Goal: Information Seeking & Learning: Learn about a topic

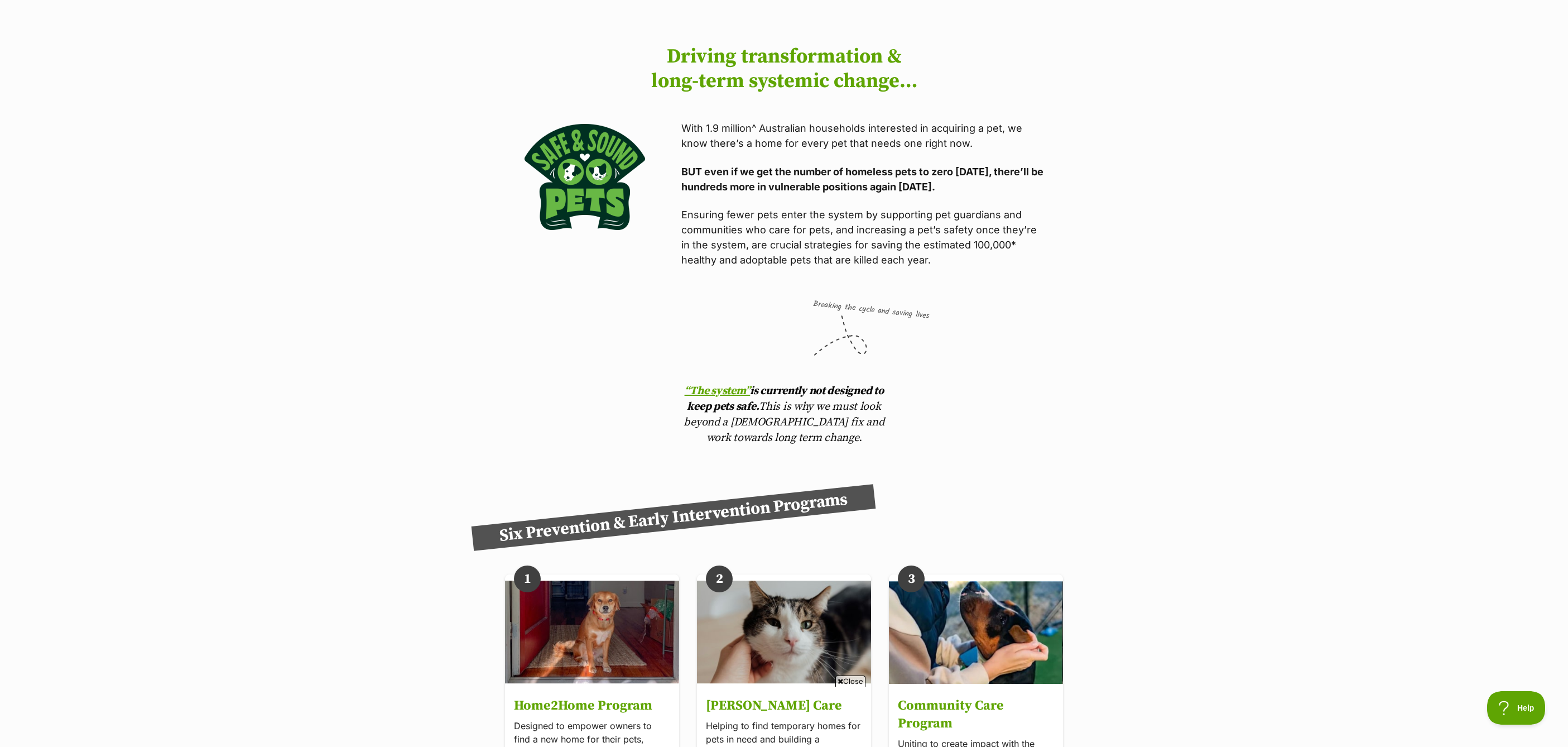
scroll to position [1408, 0]
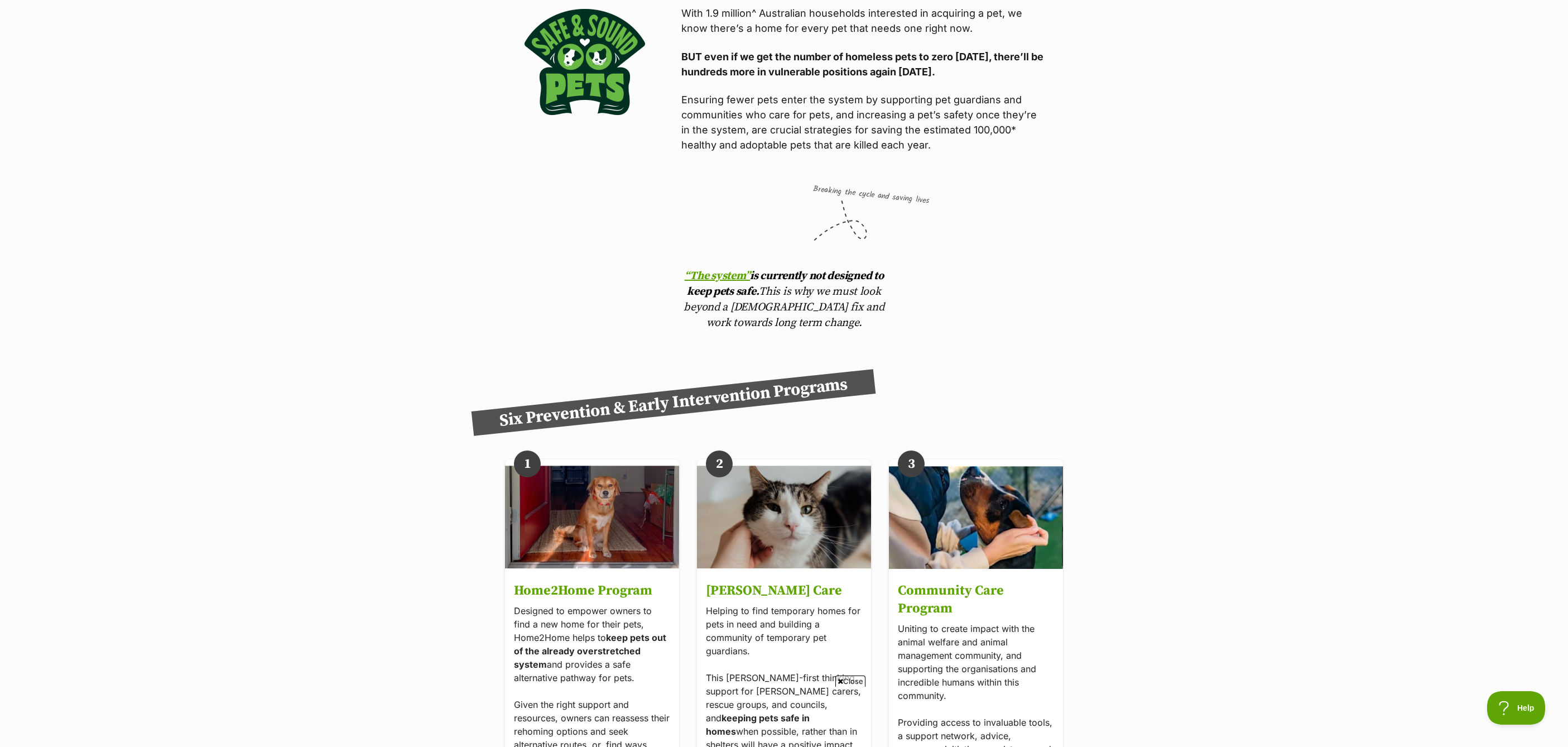
click at [854, 678] on span "Close" at bounding box center [850, 681] width 30 height 11
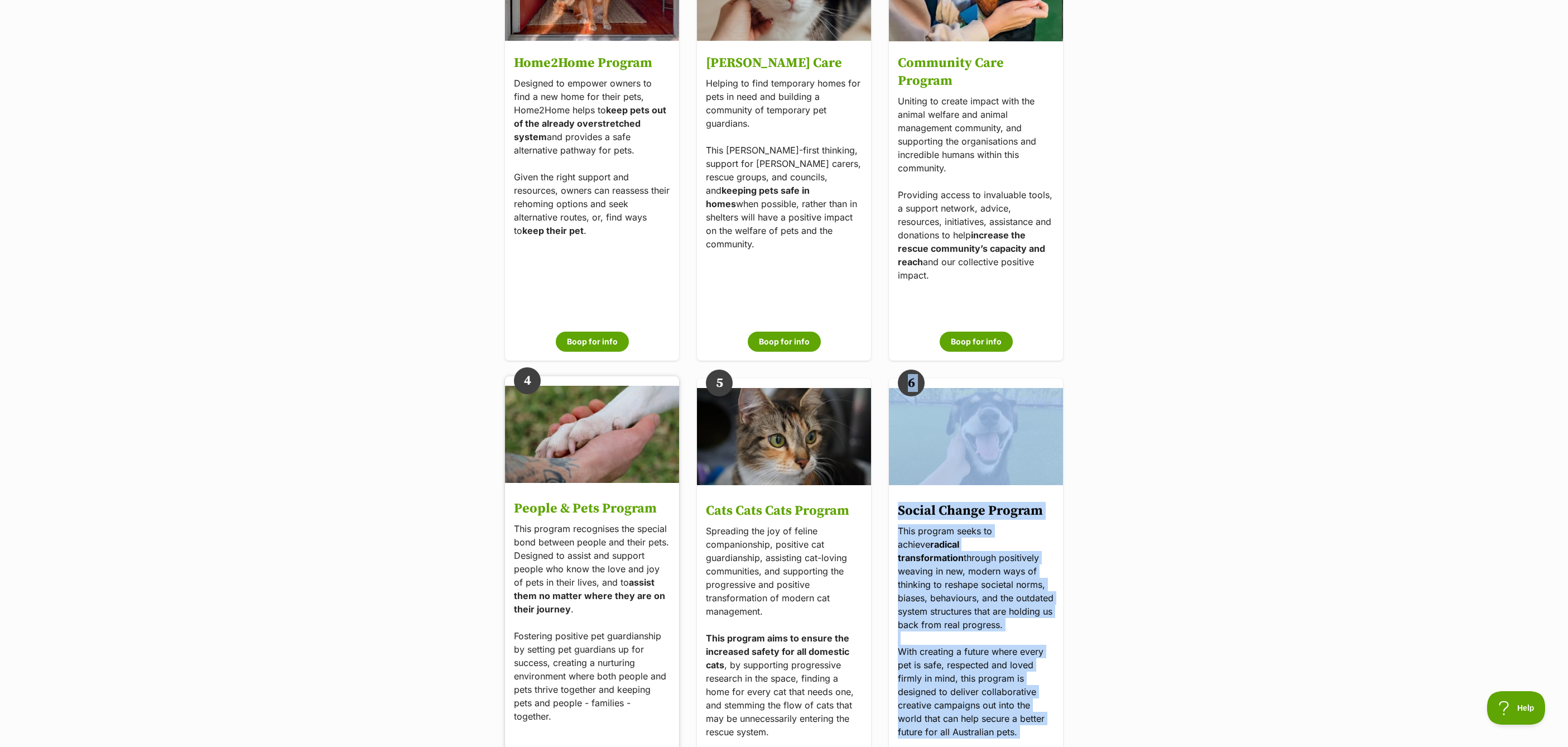
scroll to position [1906, 0]
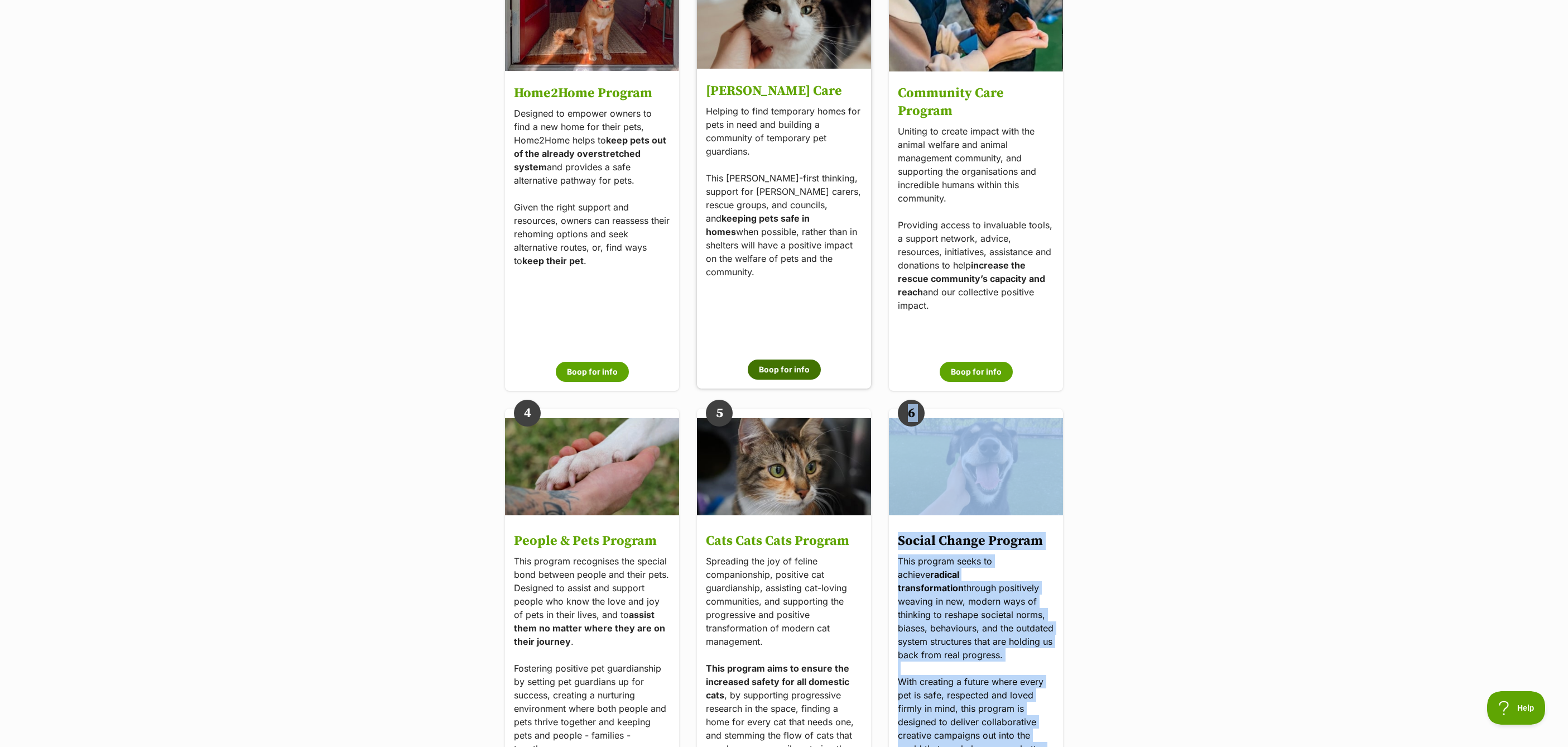
click at [780, 361] on button "Boop for info" at bounding box center [784, 369] width 73 height 20
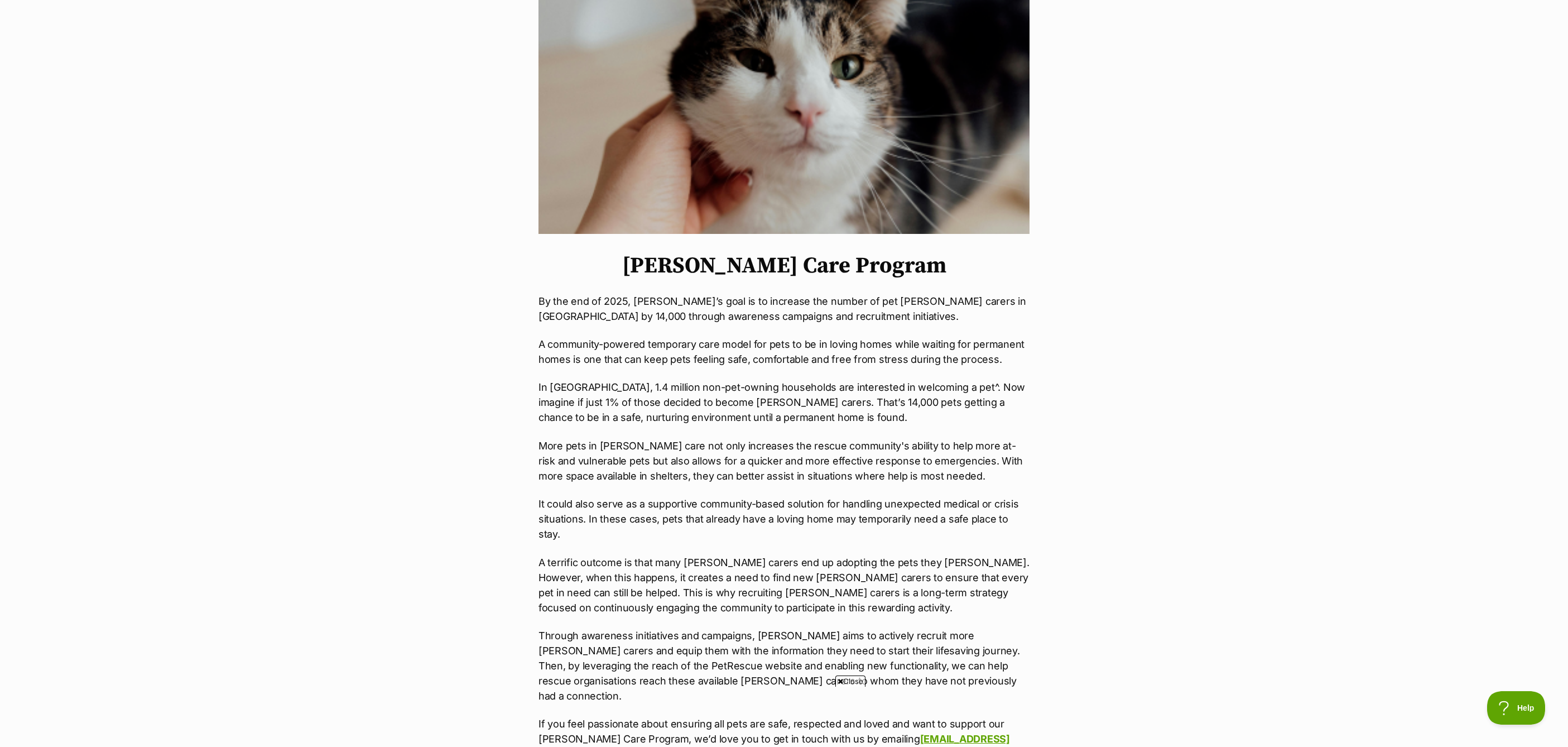
scroll to position [205, 0]
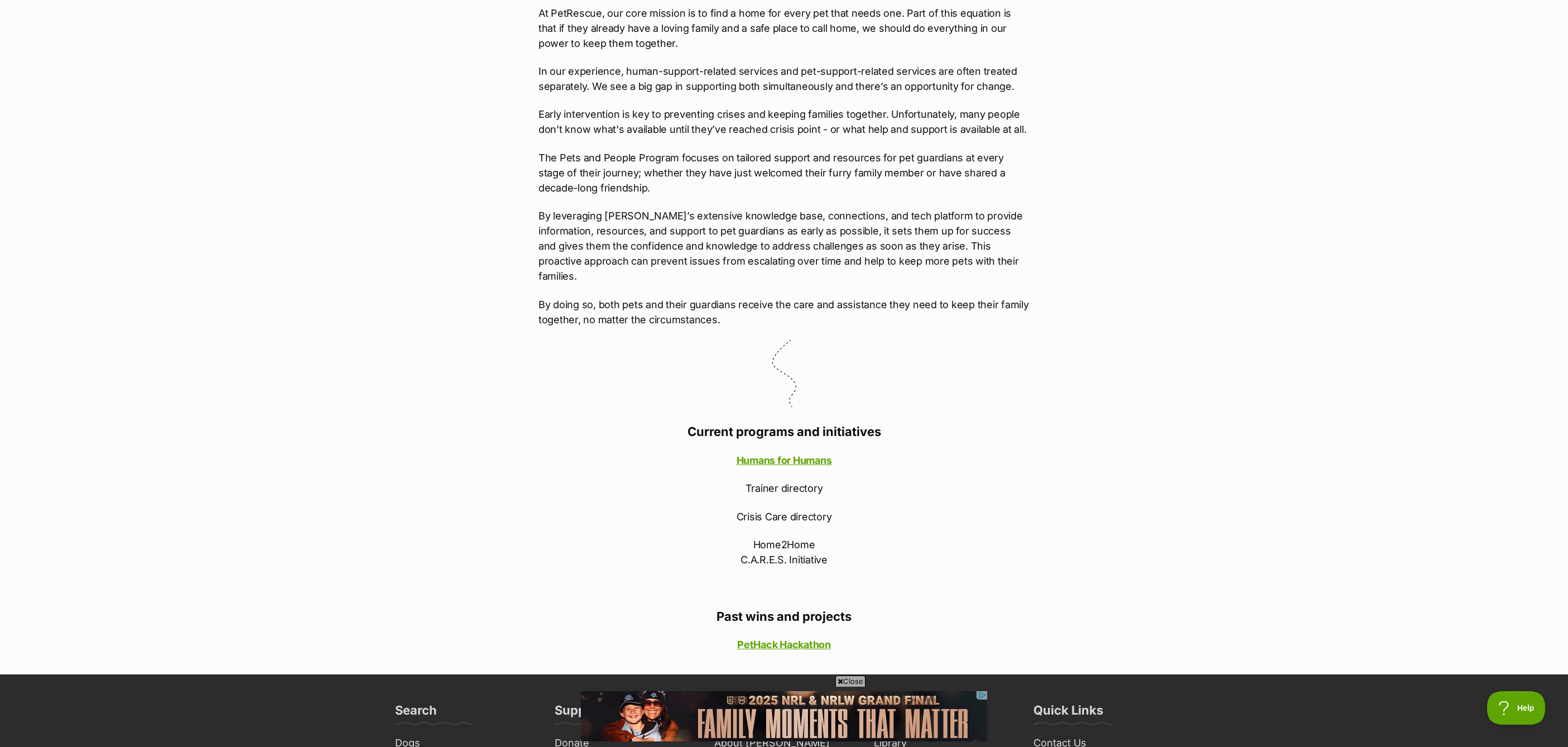
scroll to position [482, 0]
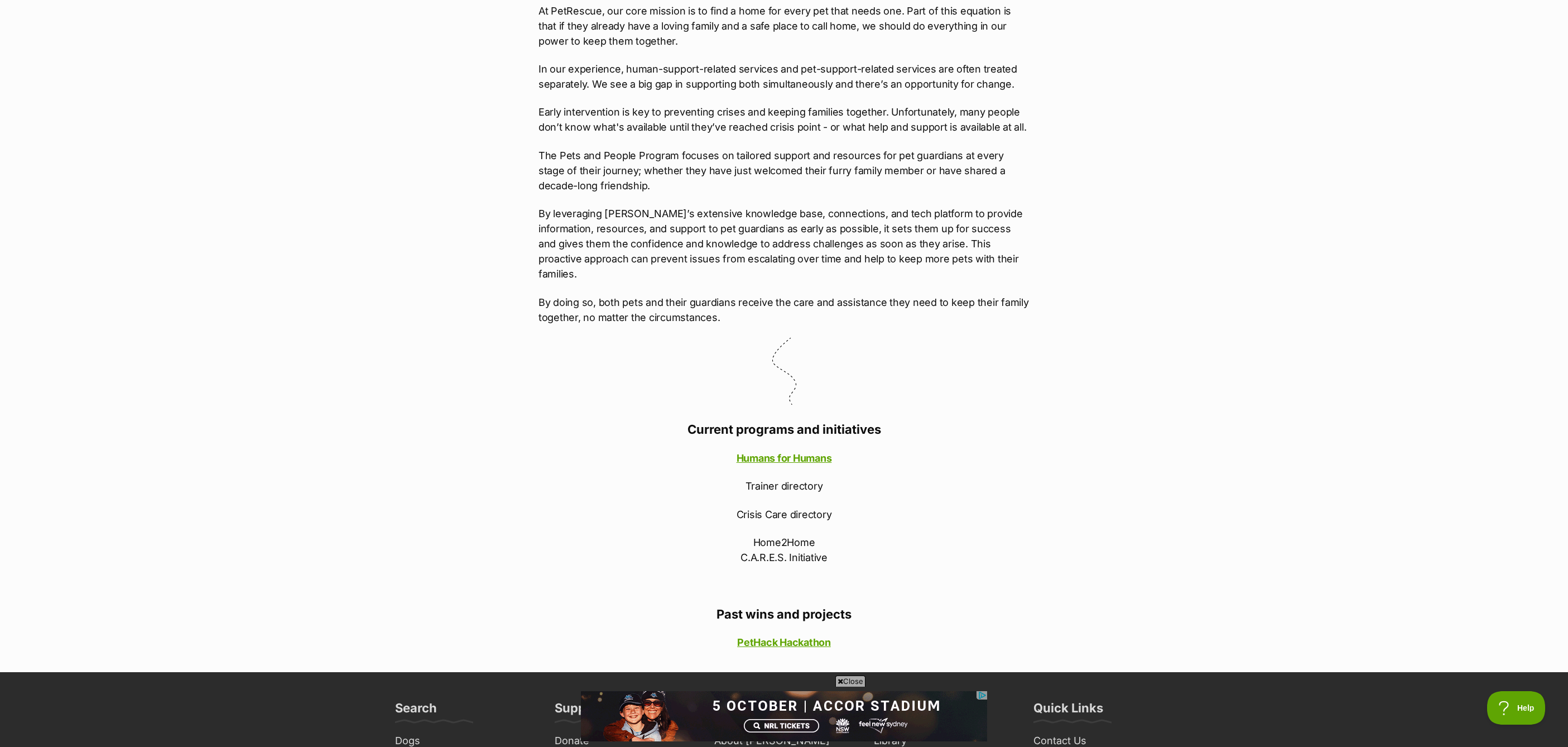
click at [772, 545] on p "Home2Home C.A.R.E.S. Initiative" at bounding box center [784, 550] width 491 height 30
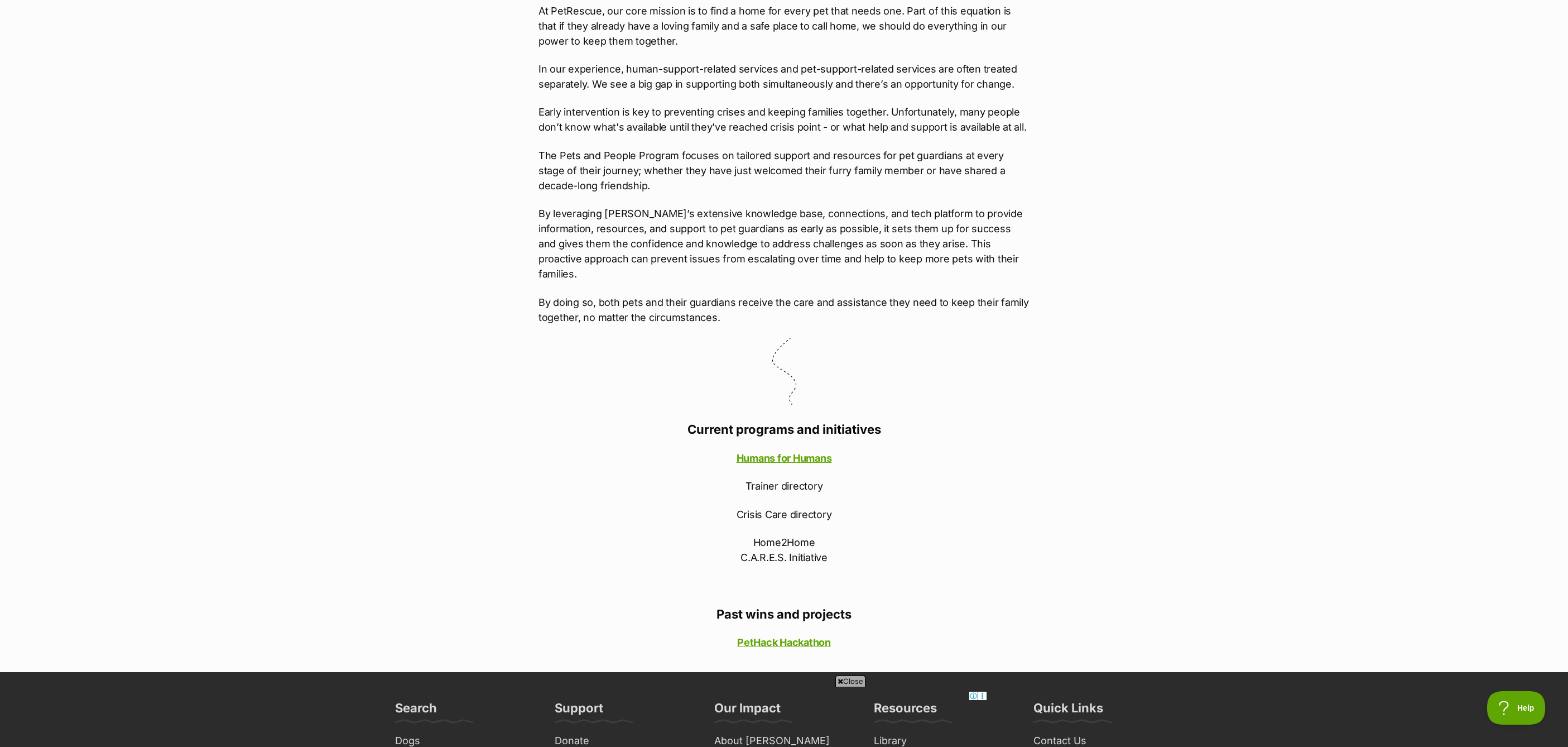
scroll to position [0, 0]
drag, startPoint x: 742, startPoint y: 545, endPoint x: 841, endPoint y: 548, distance: 99.0
click at [841, 548] on p "Home2Home C.A.R.E.S. Initiative" at bounding box center [784, 550] width 491 height 30
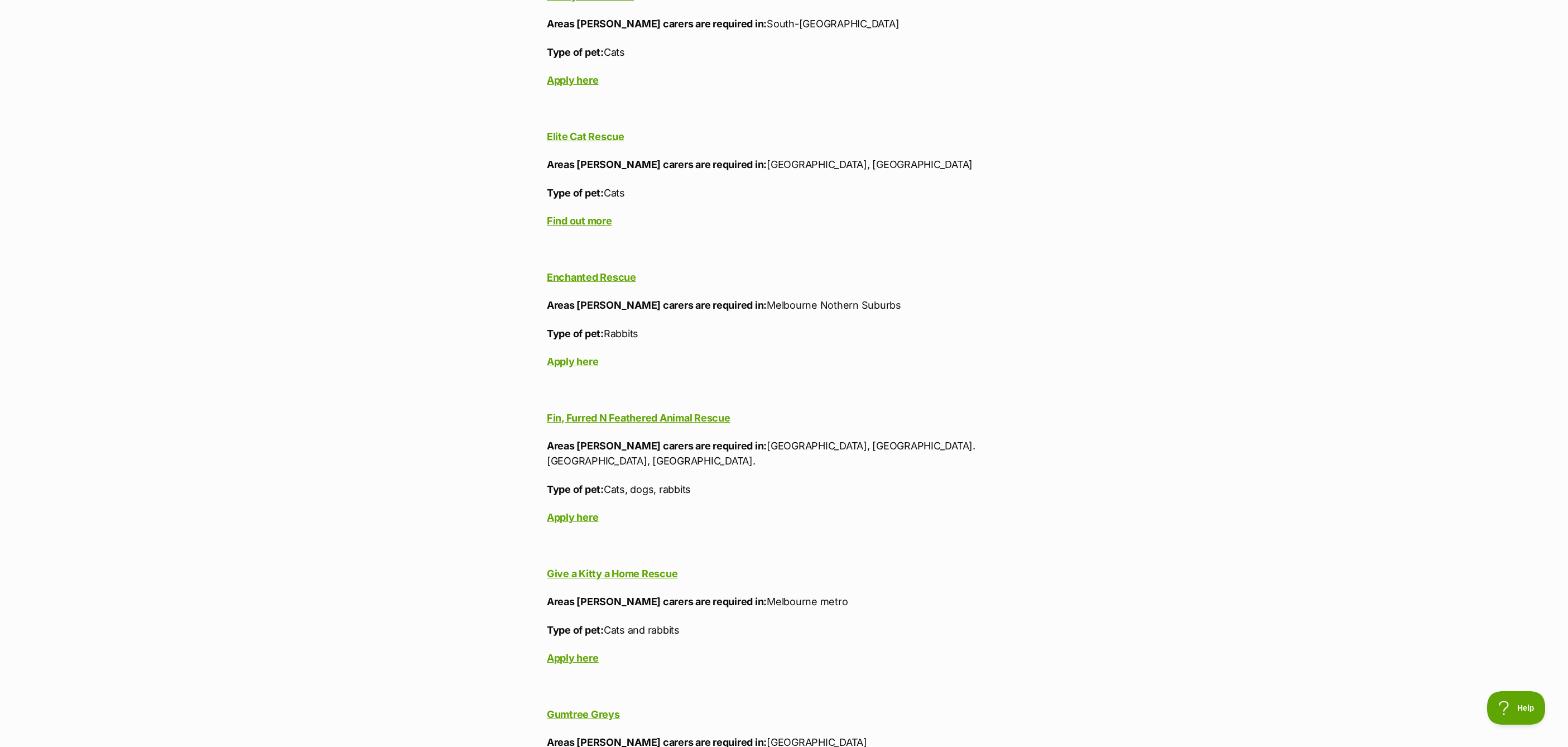
scroll to position [8465, 0]
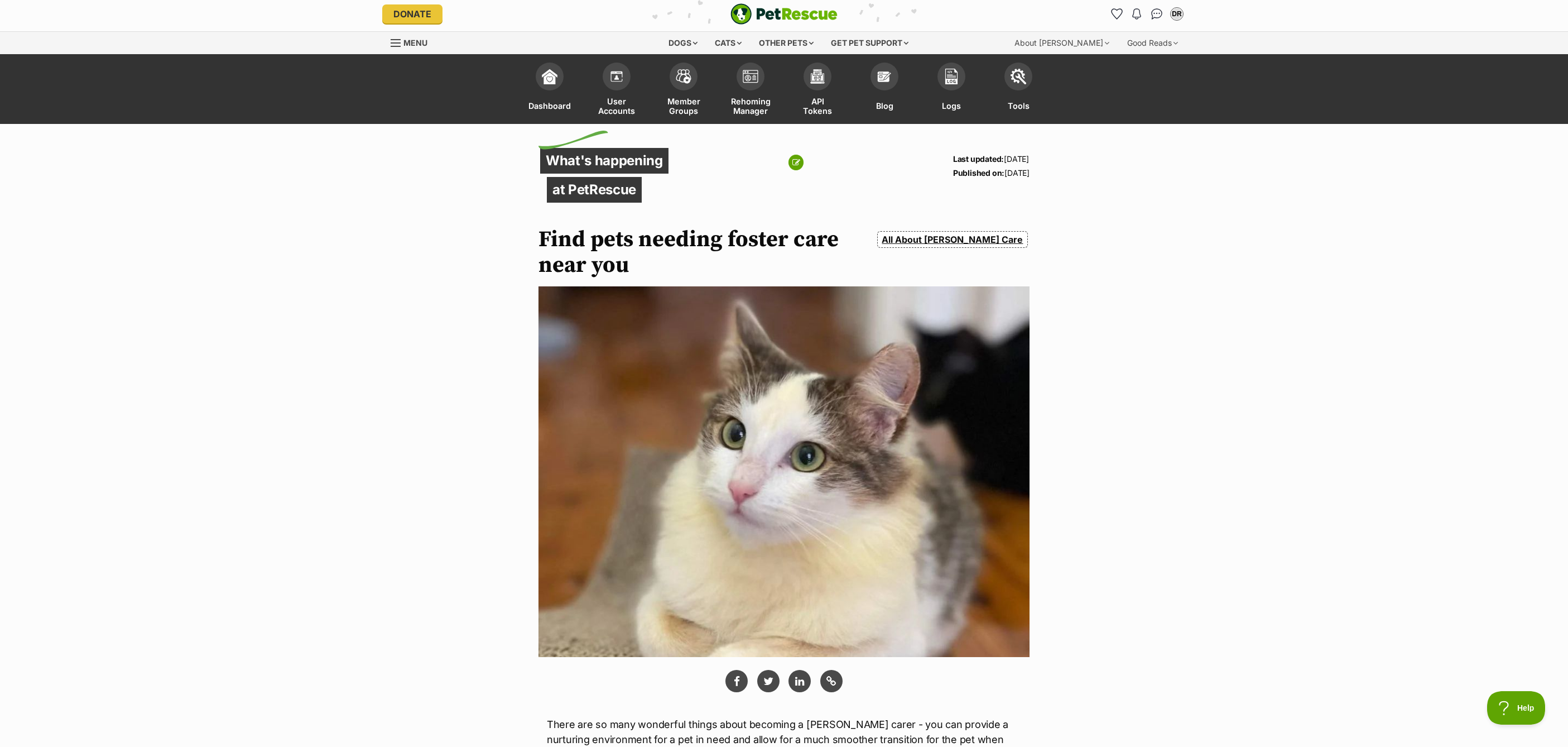
scroll to position [0, 0]
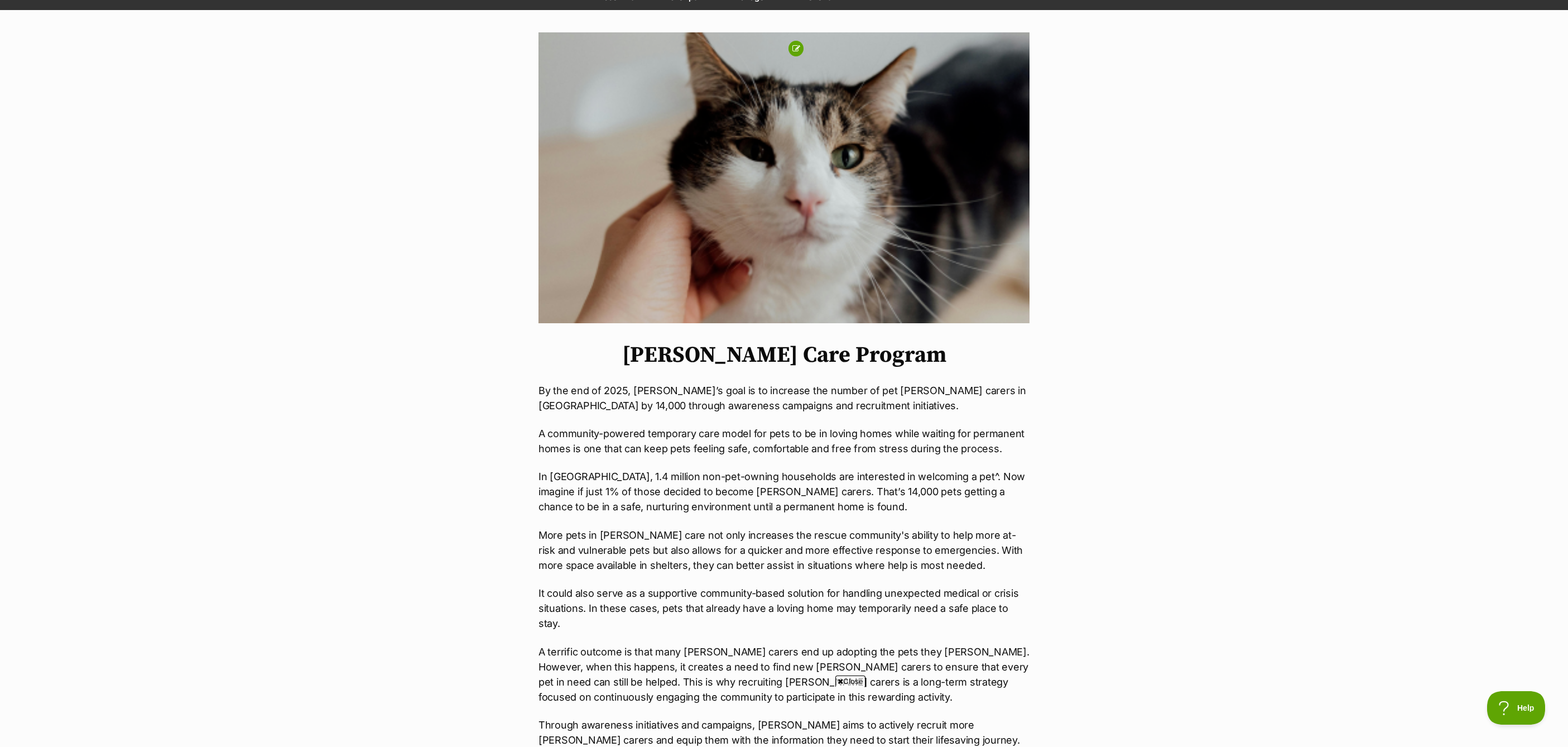
scroll to position [137, 0]
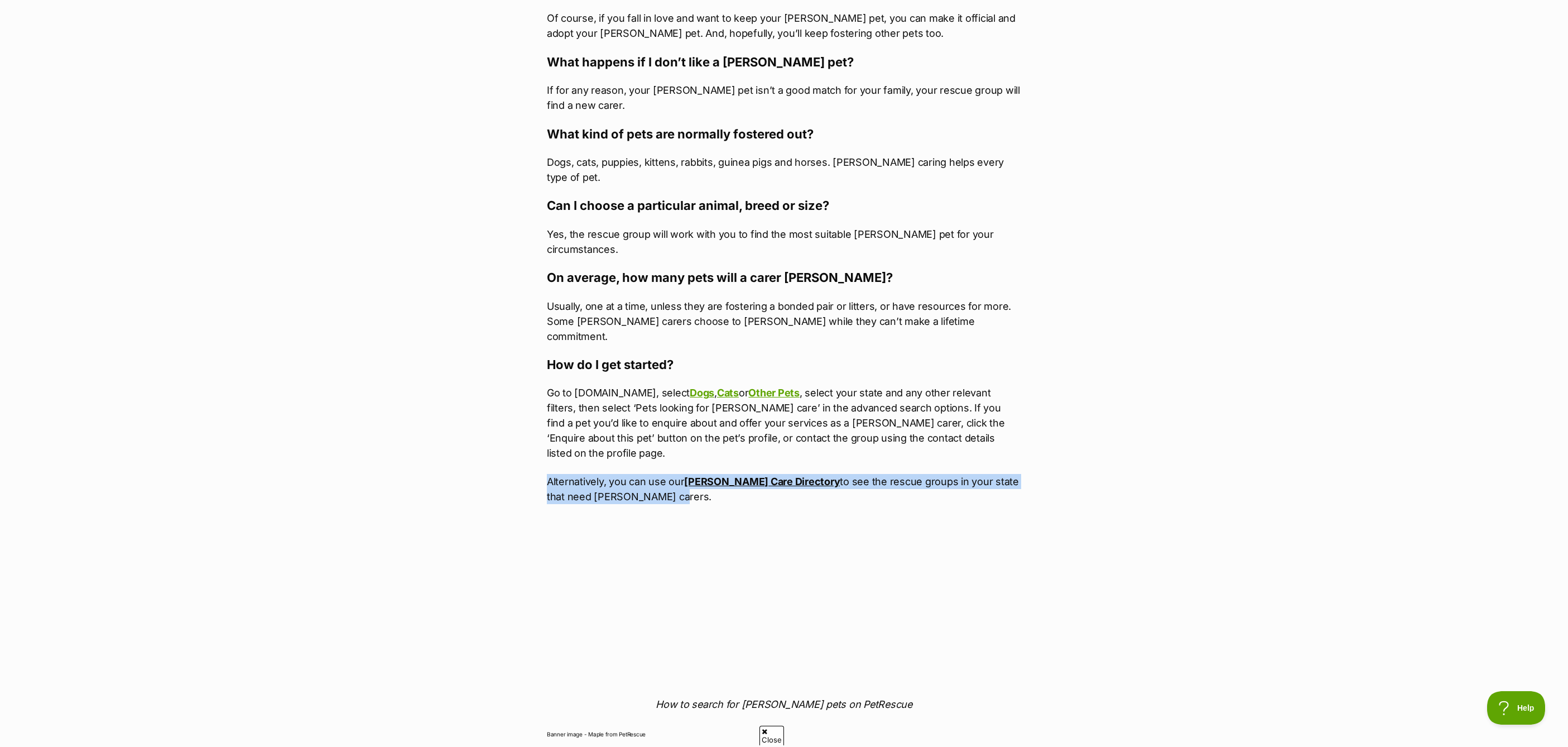
drag, startPoint x: 616, startPoint y: 383, endPoint x: 541, endPoint y: 358, distance: 79.1
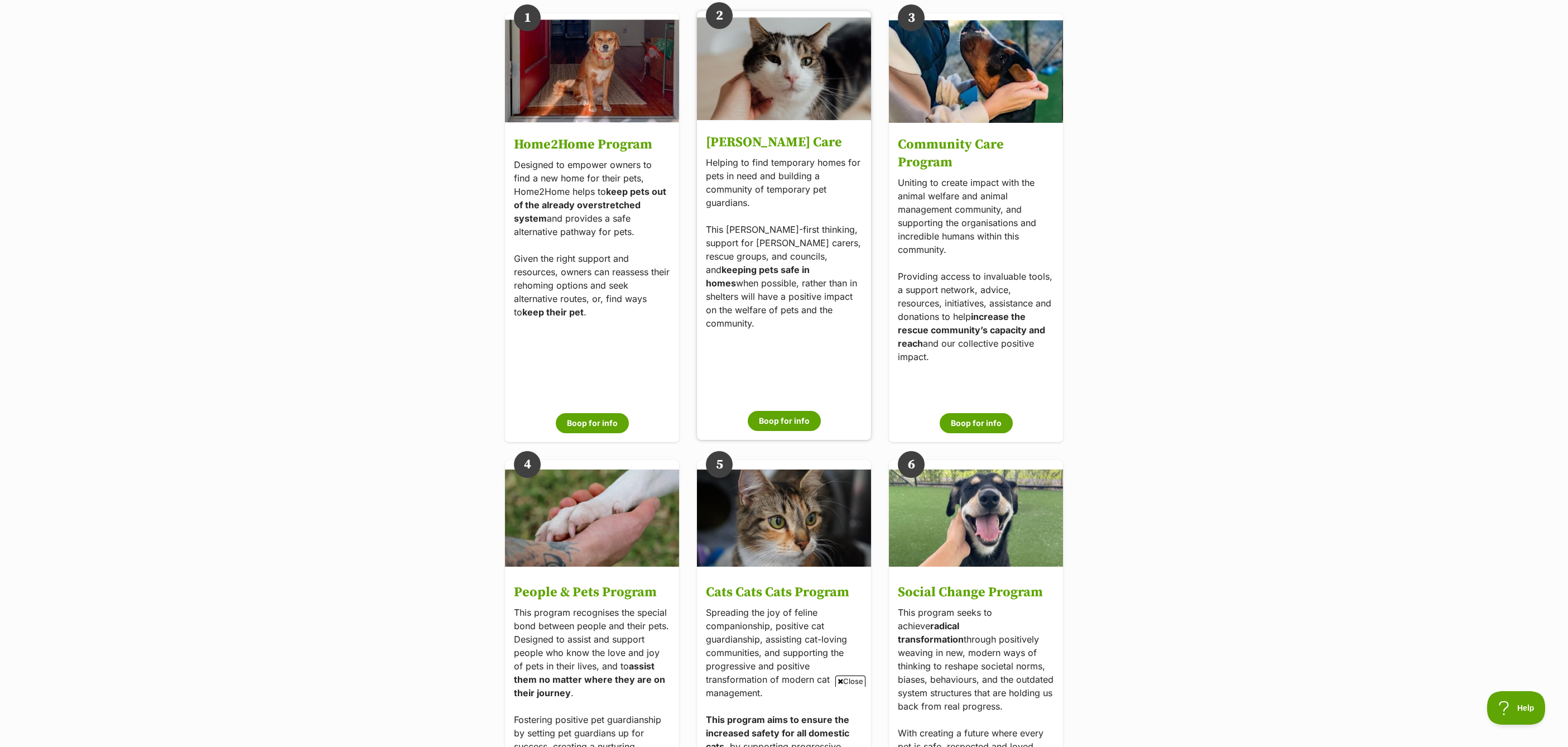
scroll to position [2058, 0]
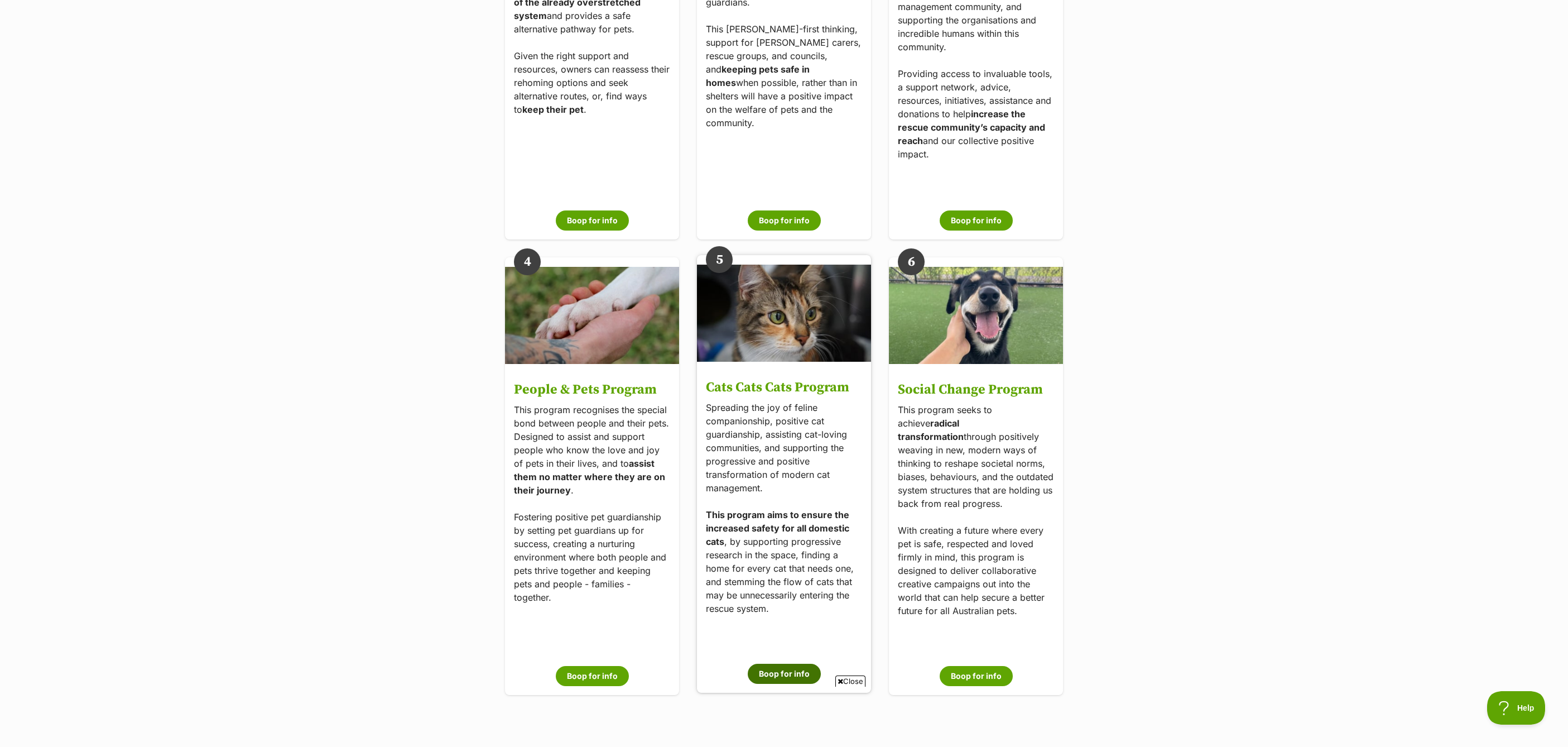
click at [777, 669] on button "Boop for info" at bounding box center [784, 674] width 73 height 20
